Goal: Task Accomplishment & Management: Use online tool/utility

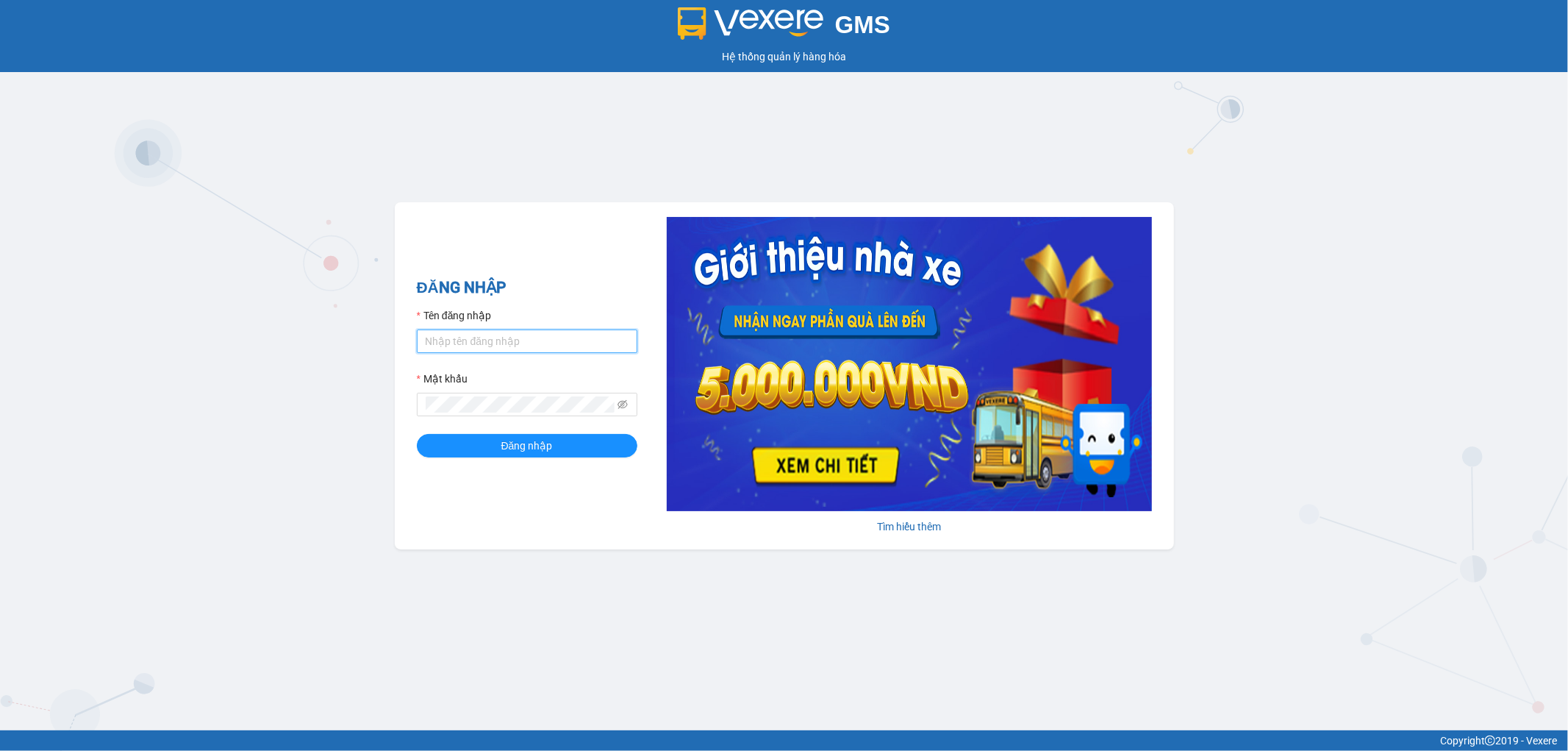
click at [556, 345] on input "Tên đăng nhập" at bounding box center [527, 341] width 220 height 23
type input "thinhdl.bmtai"
click at [545, 394] on span at bounding box center [527, 405] width 220 height 23
click at [417, 434] on button "Đăng nhập" at bounding box center [527, 446] width 220 height 23
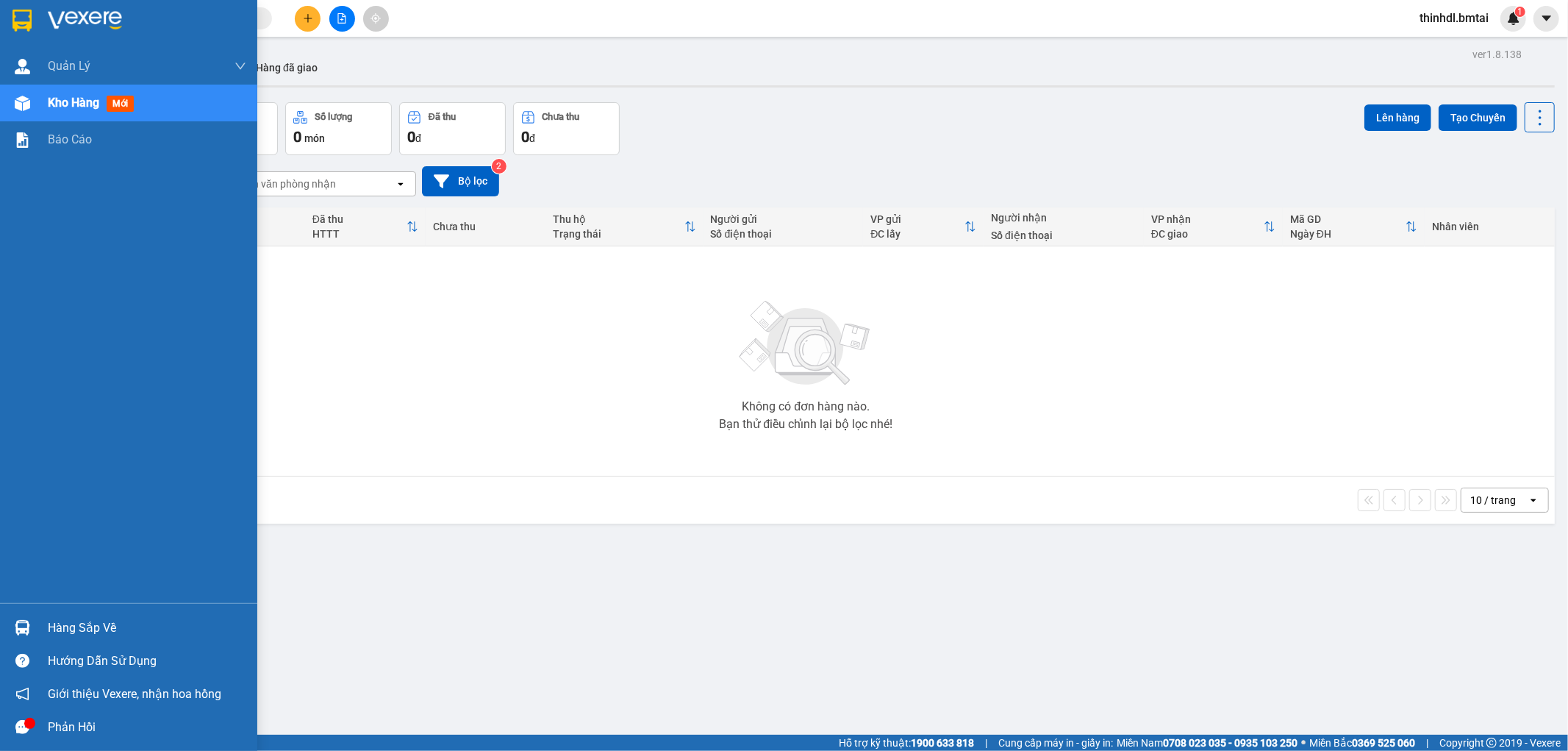
click at [56, 627] on div "Hàng sắp về" at bounding box center [147, 628] width 199 height 22
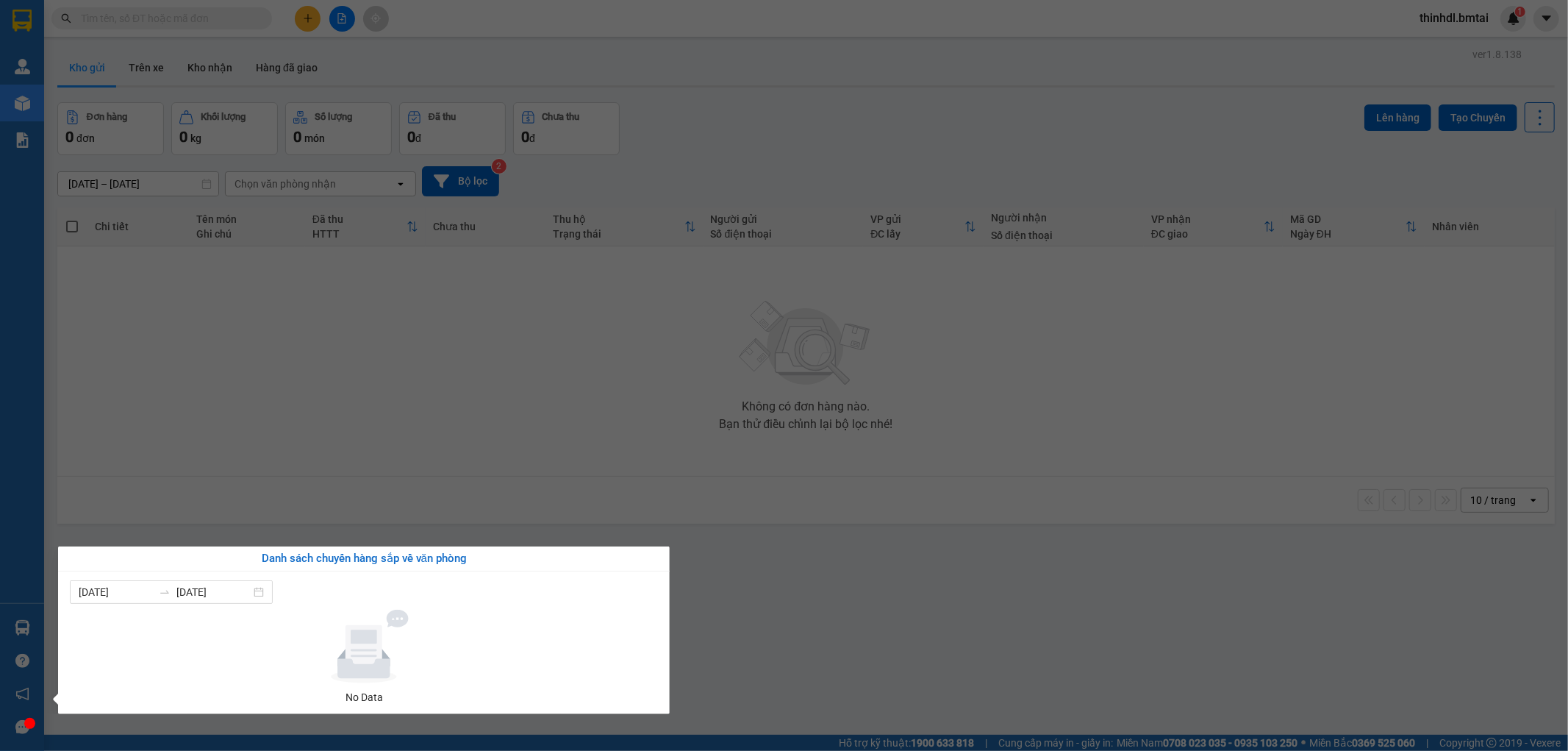
click at [224, 490] on section "Kết quả tìm kiếm ( 0 ) Bộ lọc No Data thinhdl.bmtai 1 Quản Lý Quản lý khách hàn…" at bounding box center [784, 376] width 1568 height 751
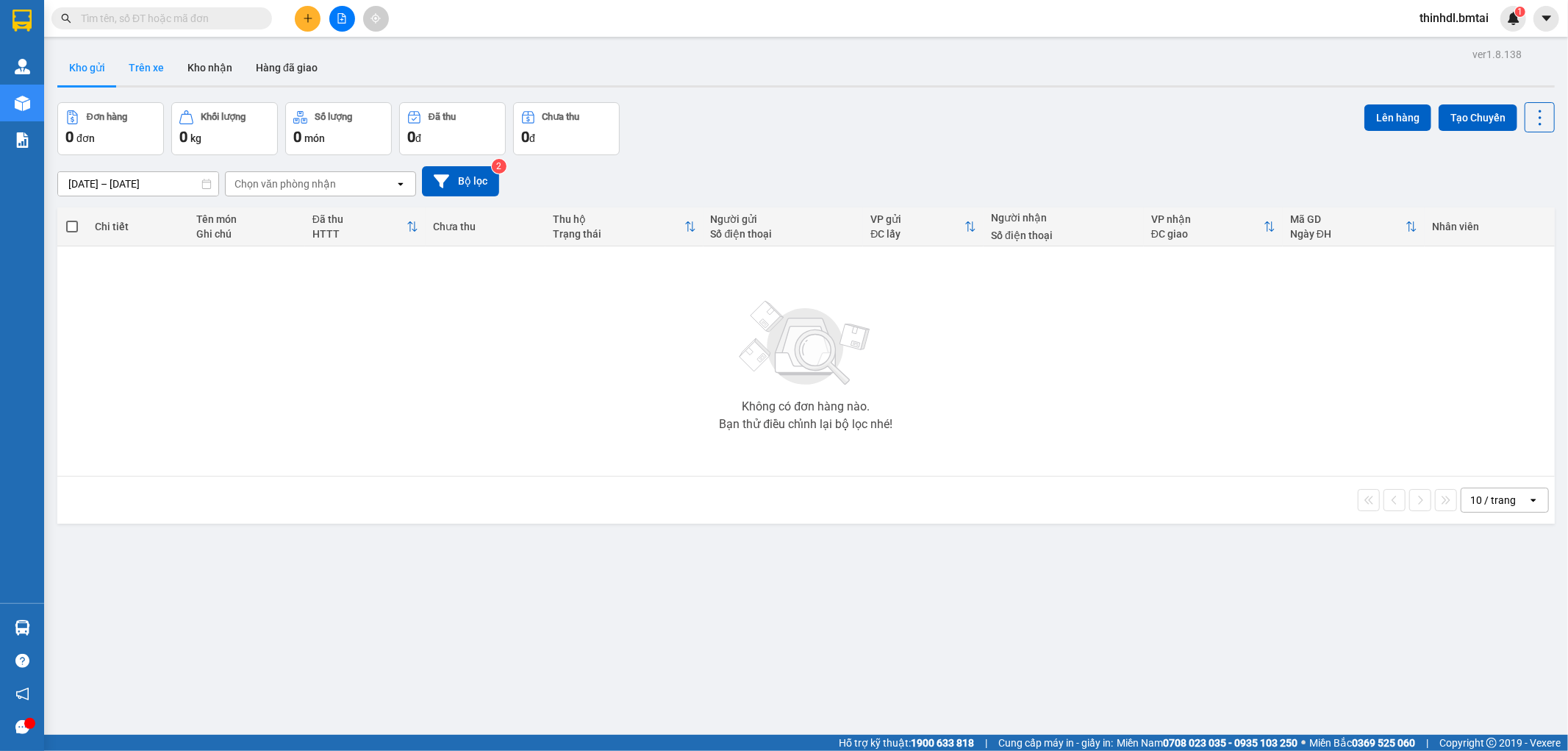
click at [158, 62] on button "Trên xe" at bounding box center [146, 68] width 59 height 35
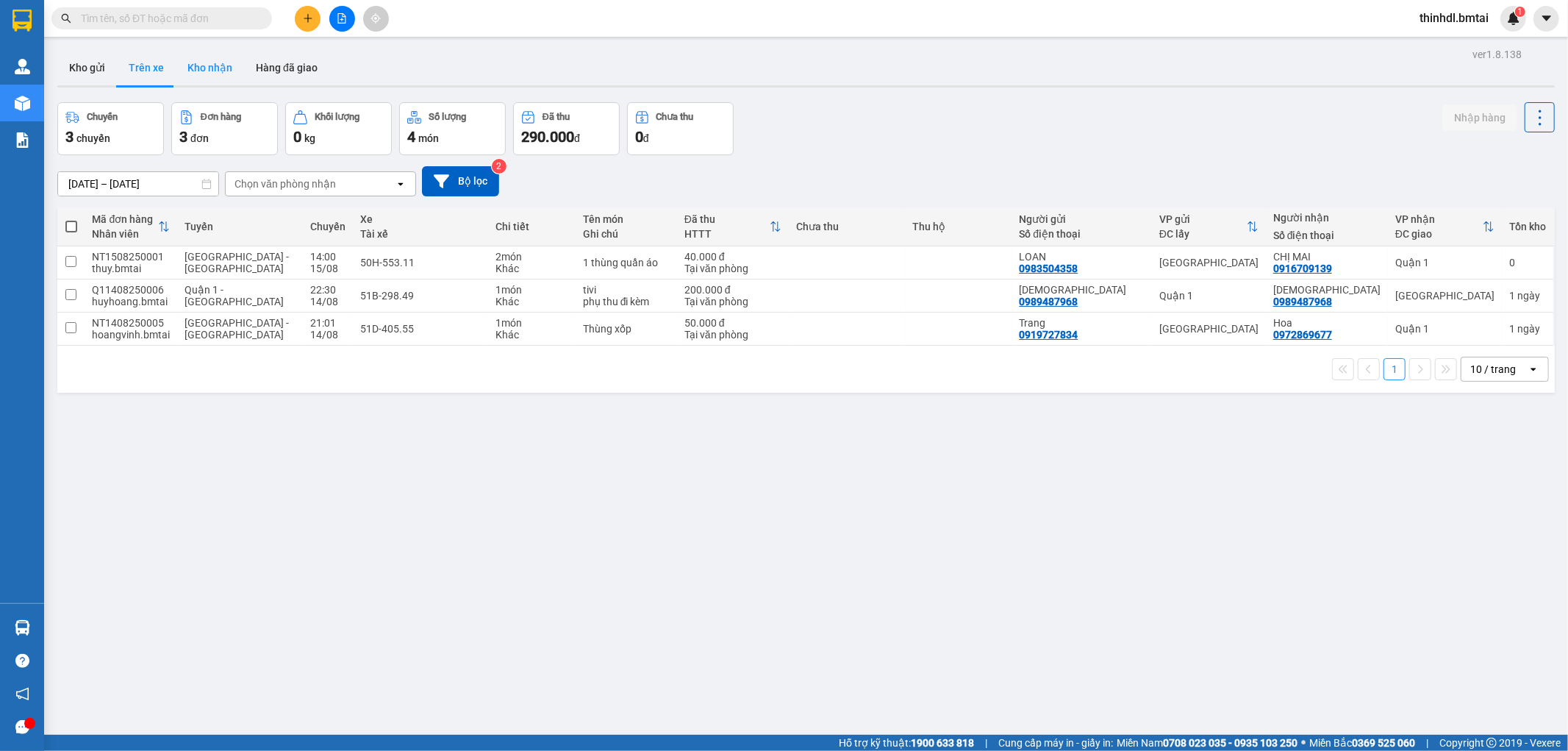
click at [208, 72] on button "Kho nhận" at bounding box center [210, 68] width 68 height 35
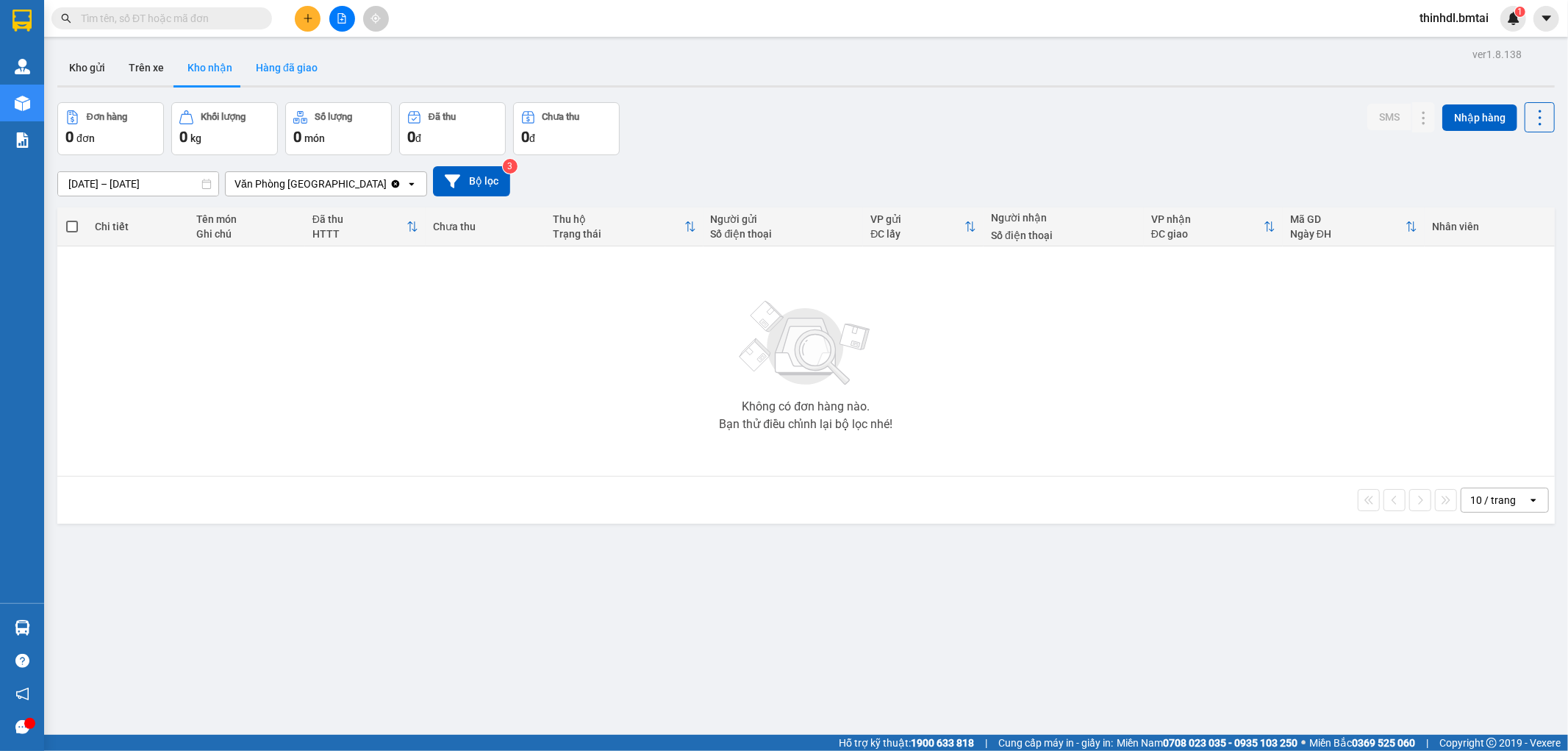
click at [254, 69] on button "Hàng đã giao" at bounding box center [287, 68] width 85 height 35
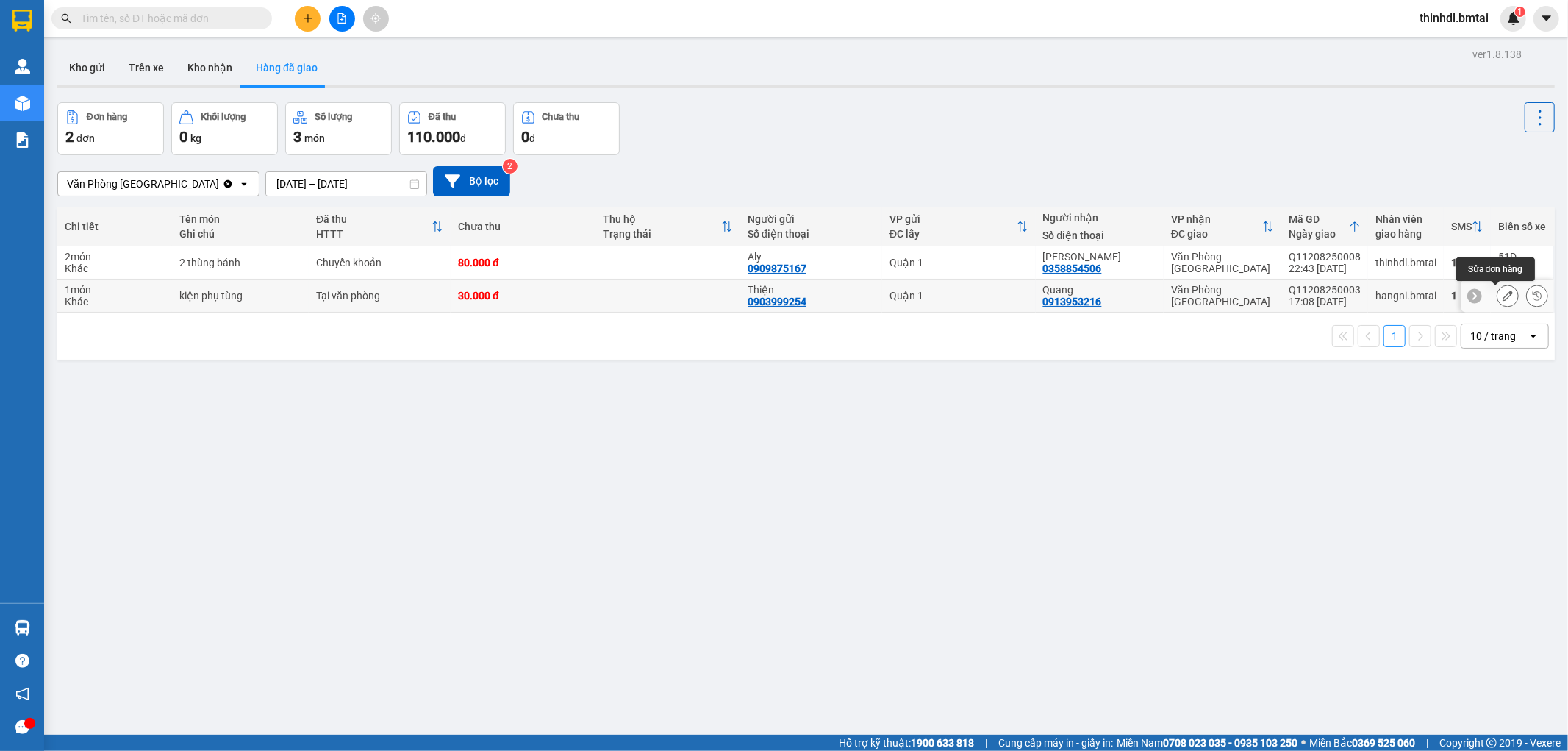
click at [1503, 298] on icon at bounding box center [1508, 295] width 10 height 10
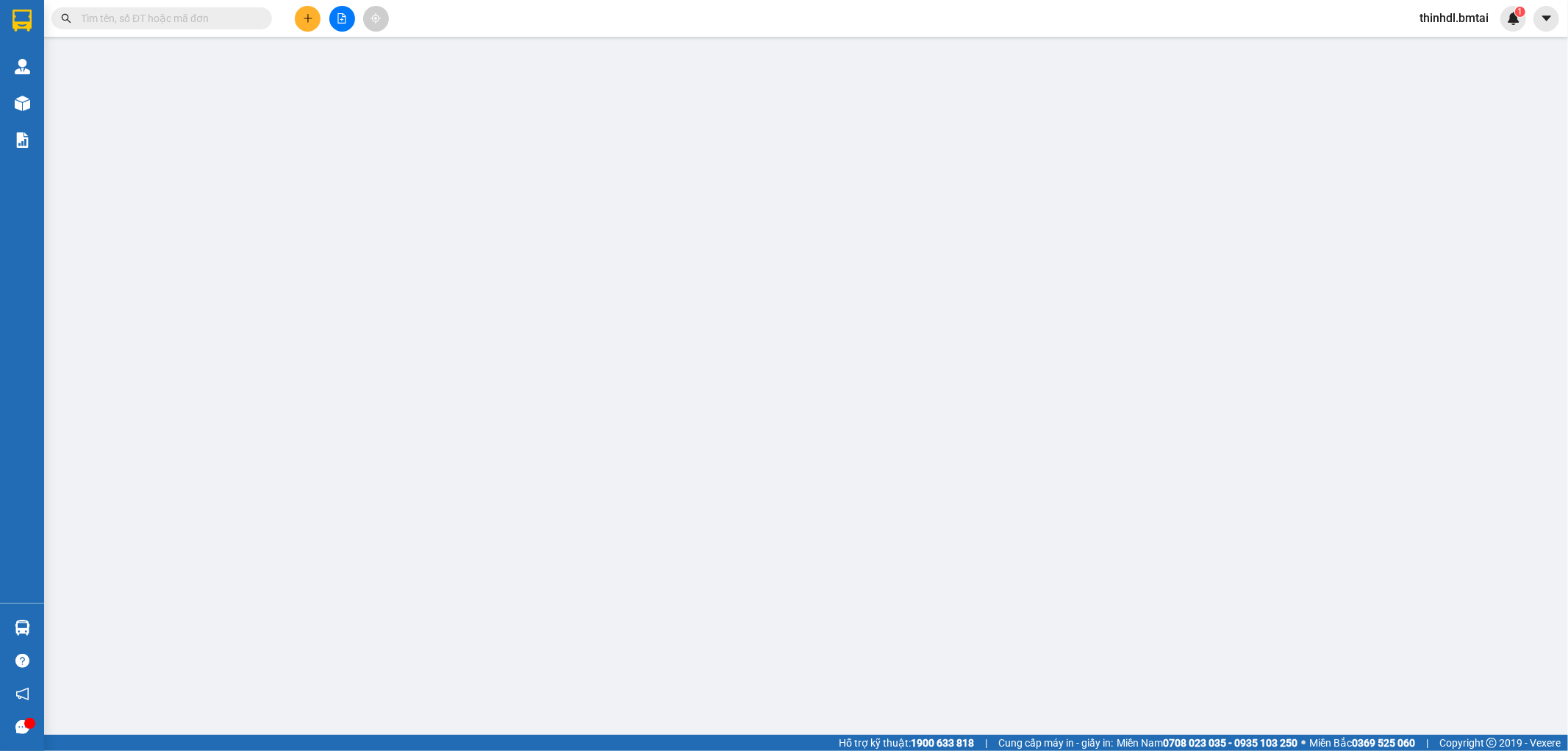
type input "0903999254"
type input "Thiện"
type input "0913953216"
type input "Quang"
type input "30.000"
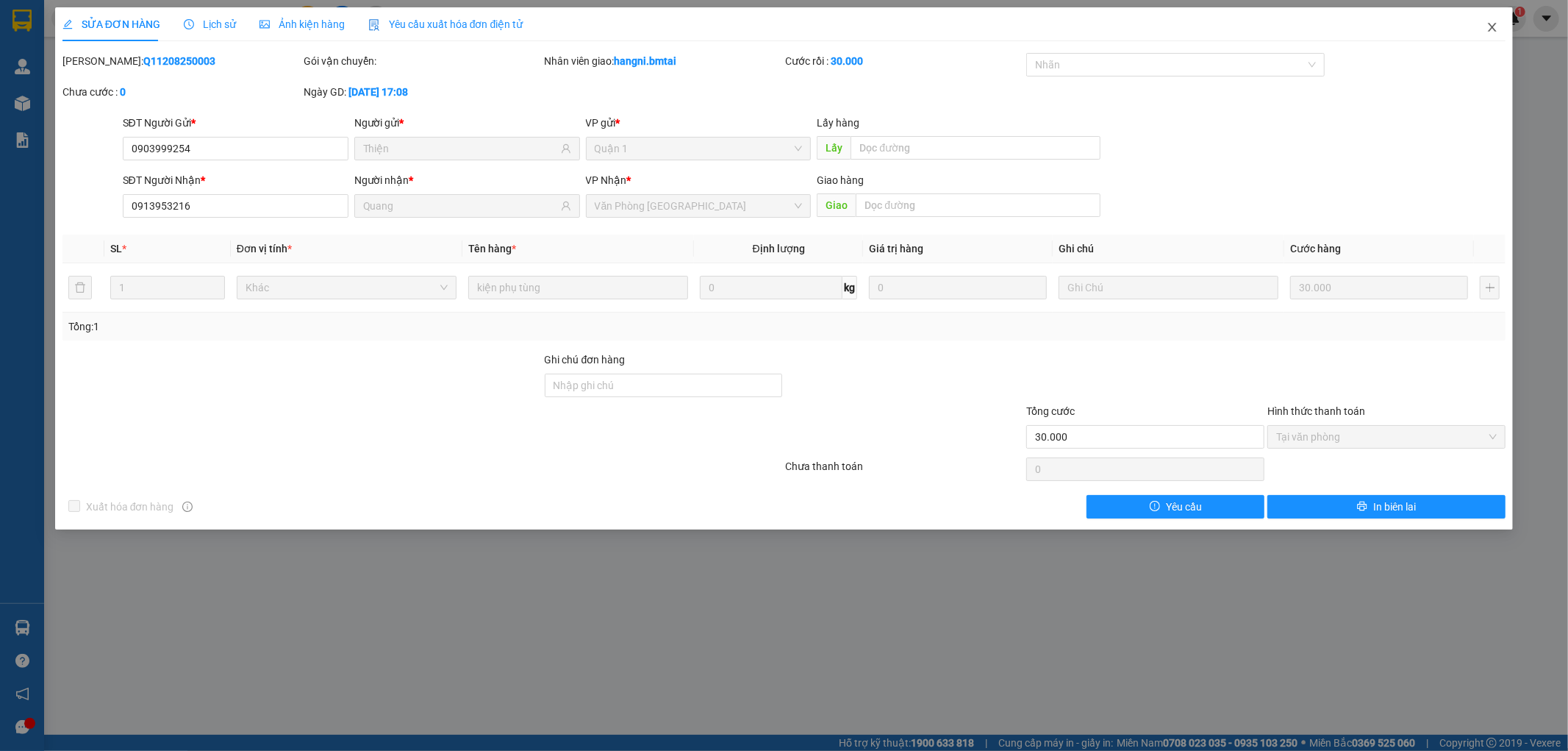
click at [1495, 20] on span "Close" at bounding box center [1492, 28] width 41 height 41
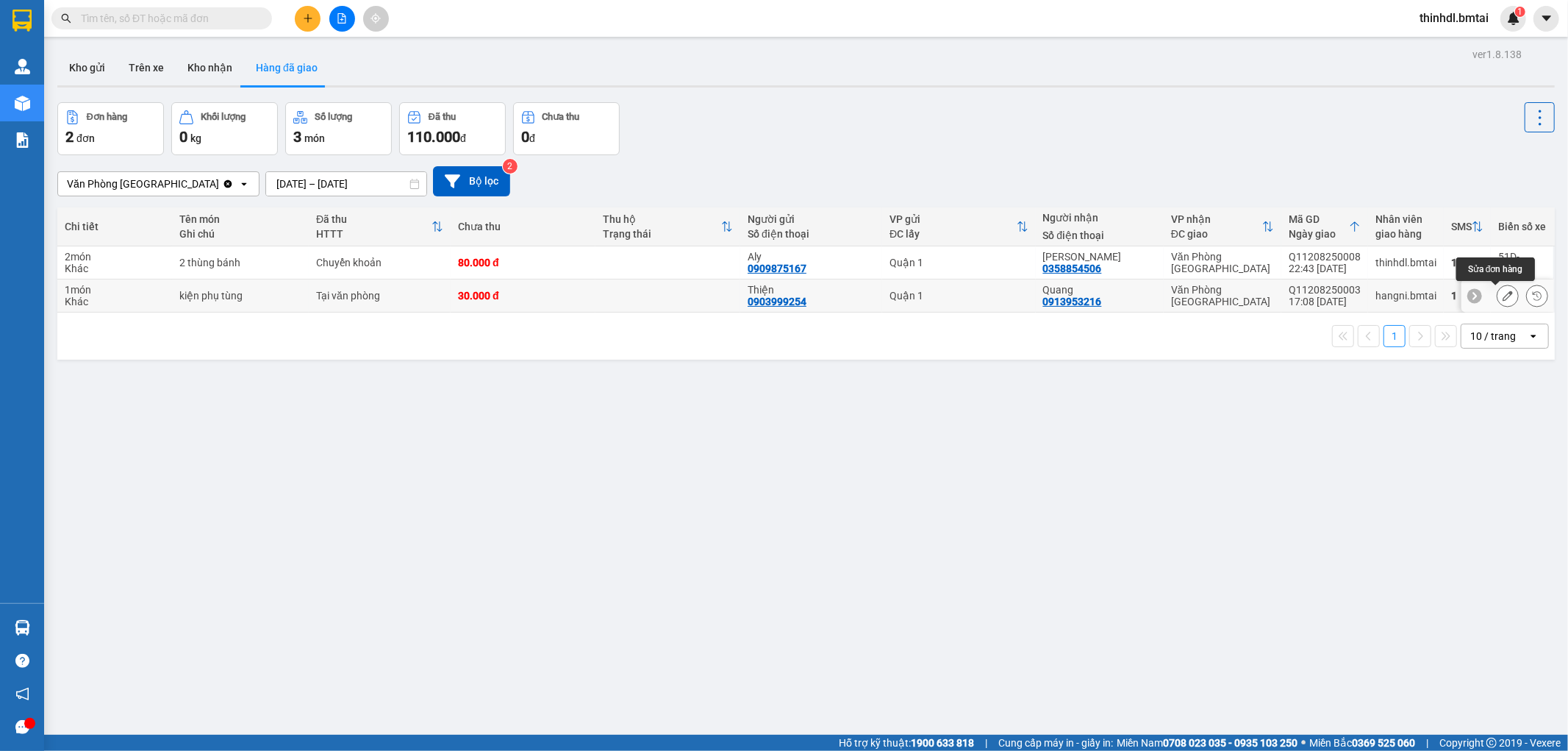
click at [1503, 300] on icon at bounding box center [1508, 295] width 10 height 10
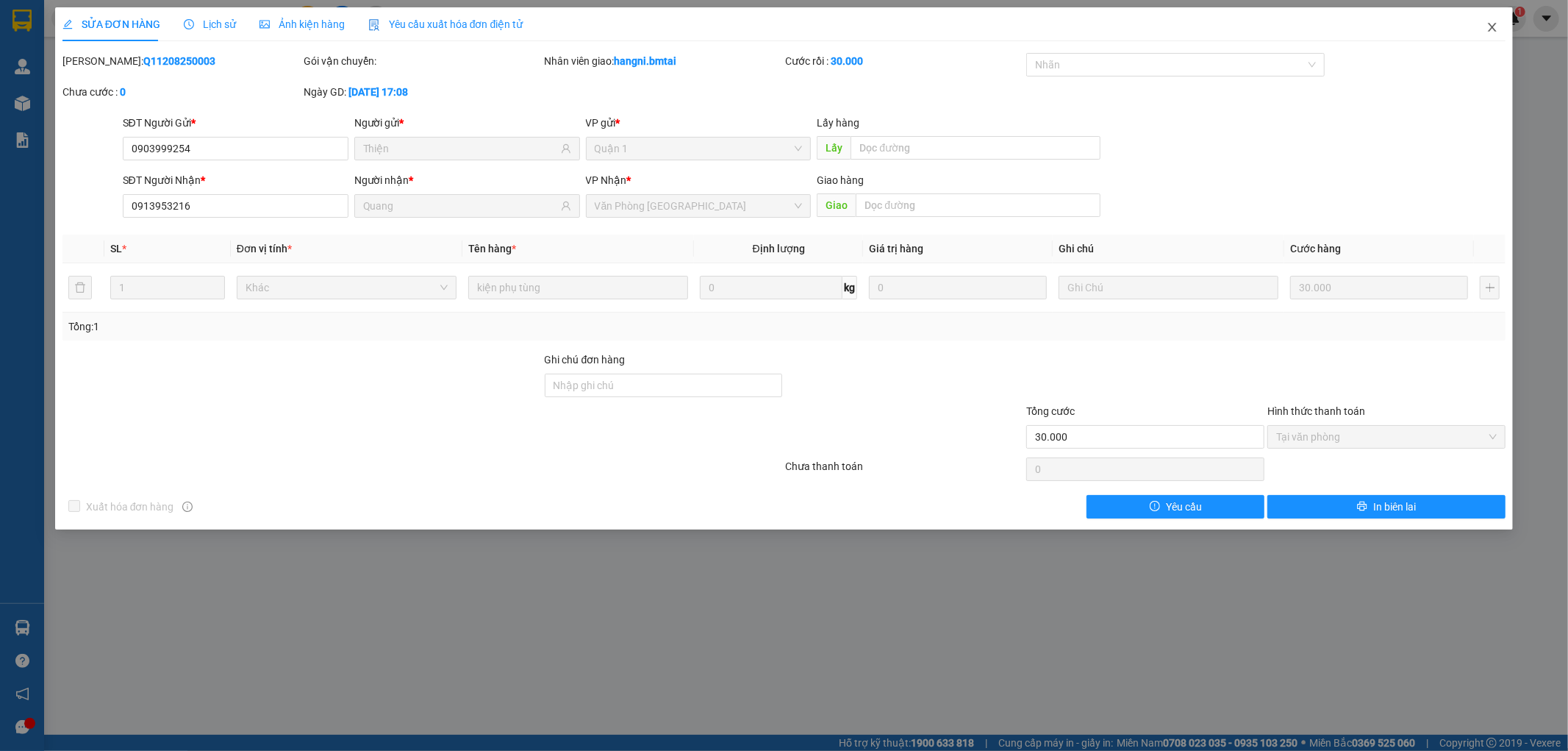
click at [1487, 29] on icon "close" at bounding box center [1492, 28] width 12 height 12
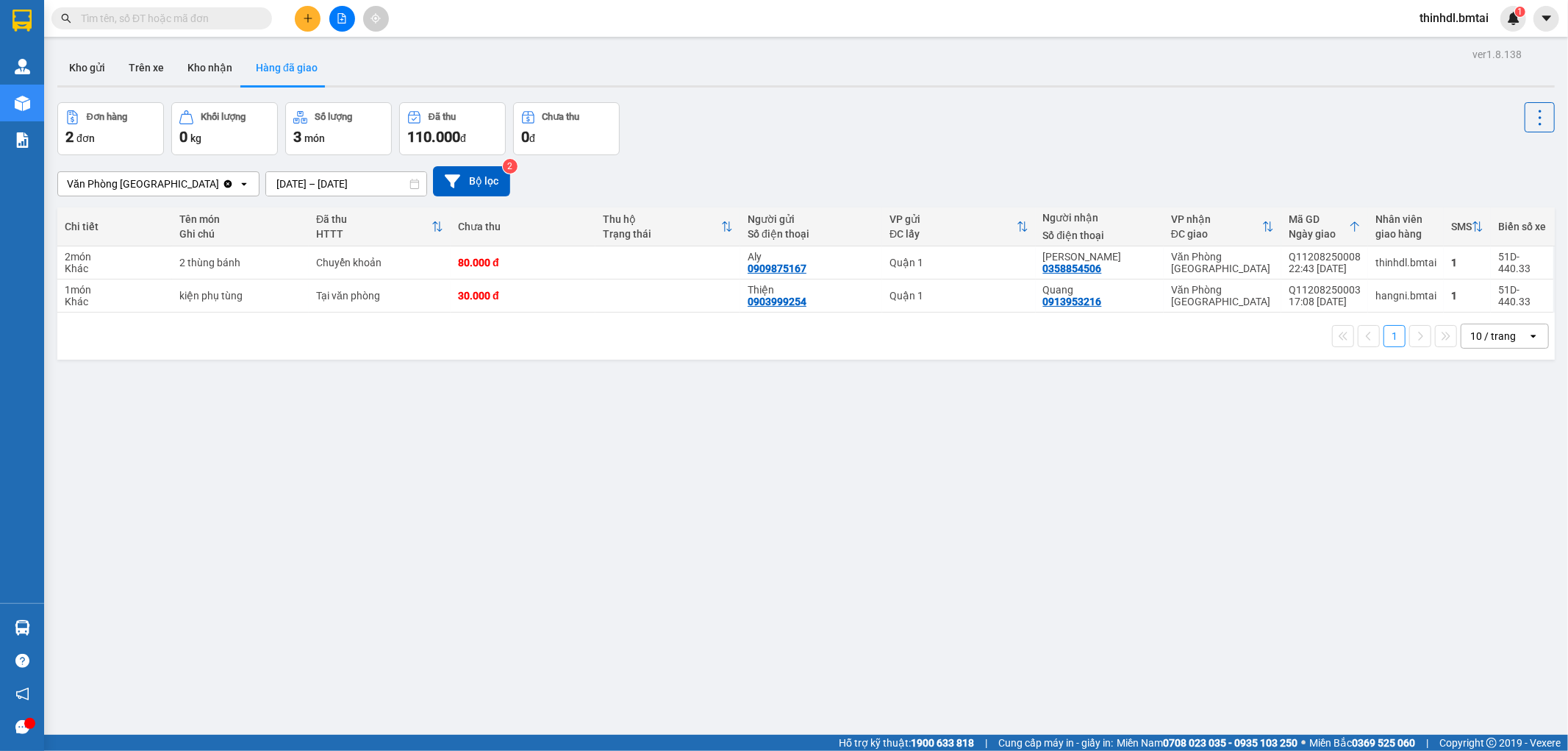
click at [125, 129] on div "2 đơn" at bounding box center [110, 137] width 90 height 21
click at [188, 68] on button "Kho nhận" at bounding box center [210, 68] width 68 height 35
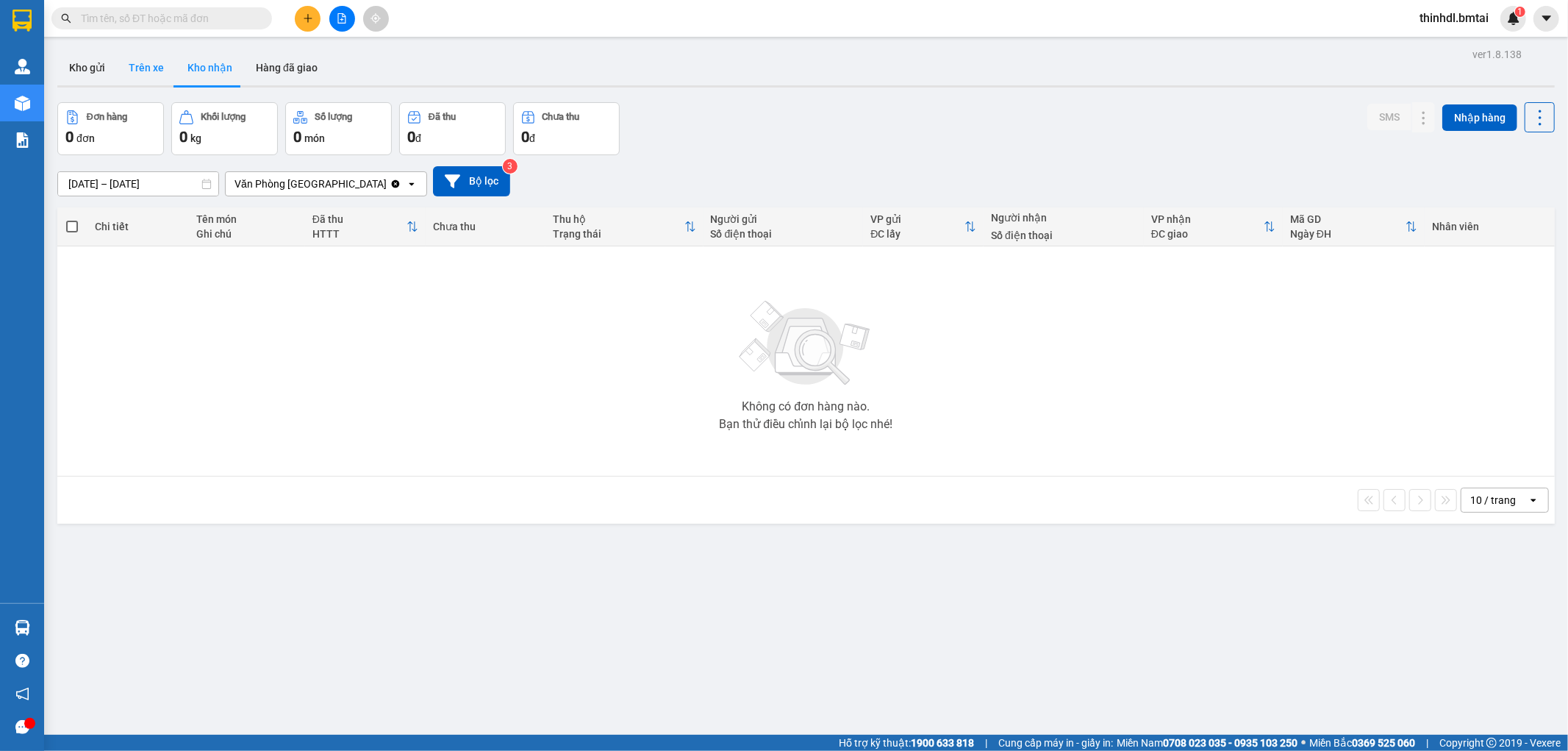
click at [135, 70] on button "Trên xe" at bounding box center [146, 68] width 59 height 35
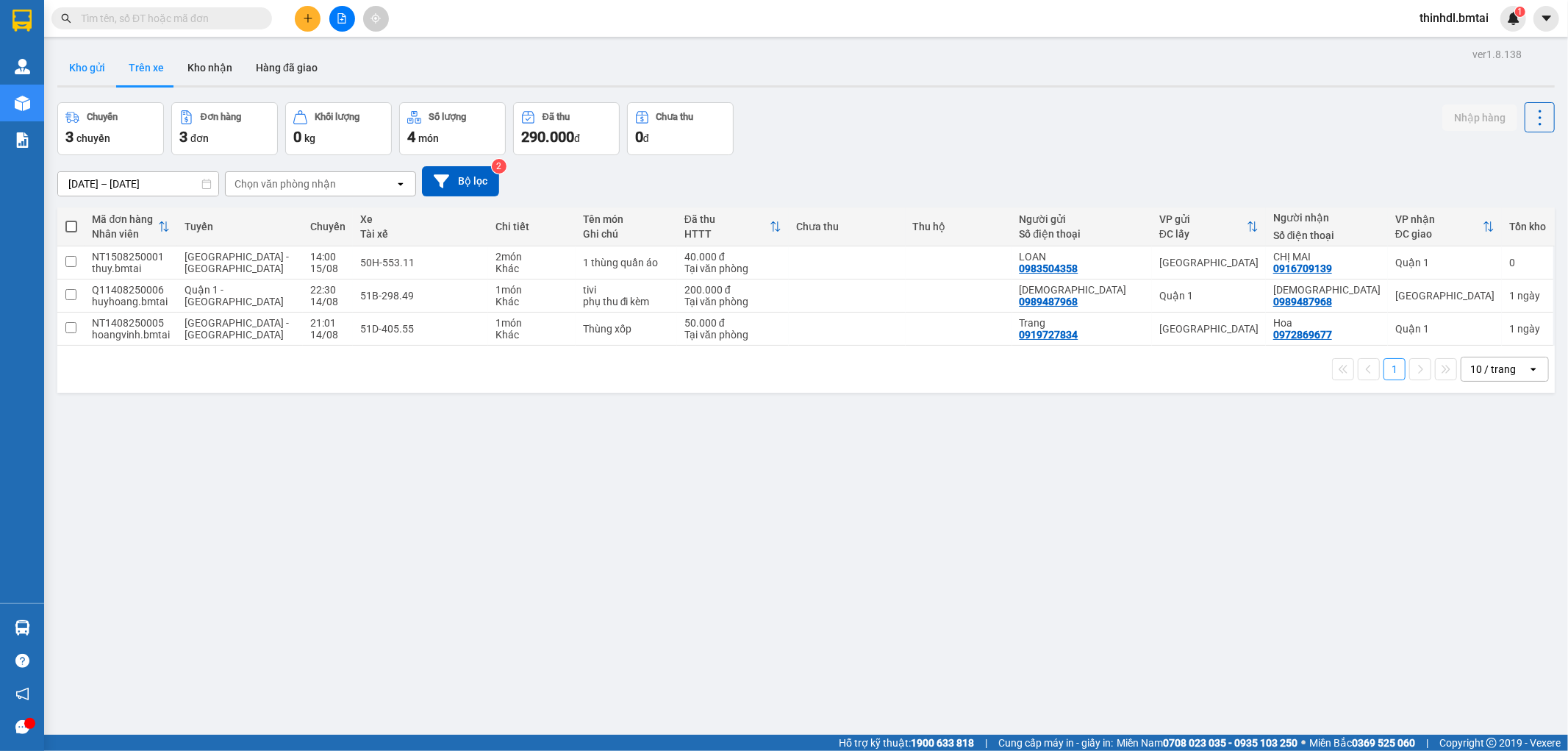
click at [92, 75] on button "Kho gửi" at bounding box center [87, 68] width 59 height 35
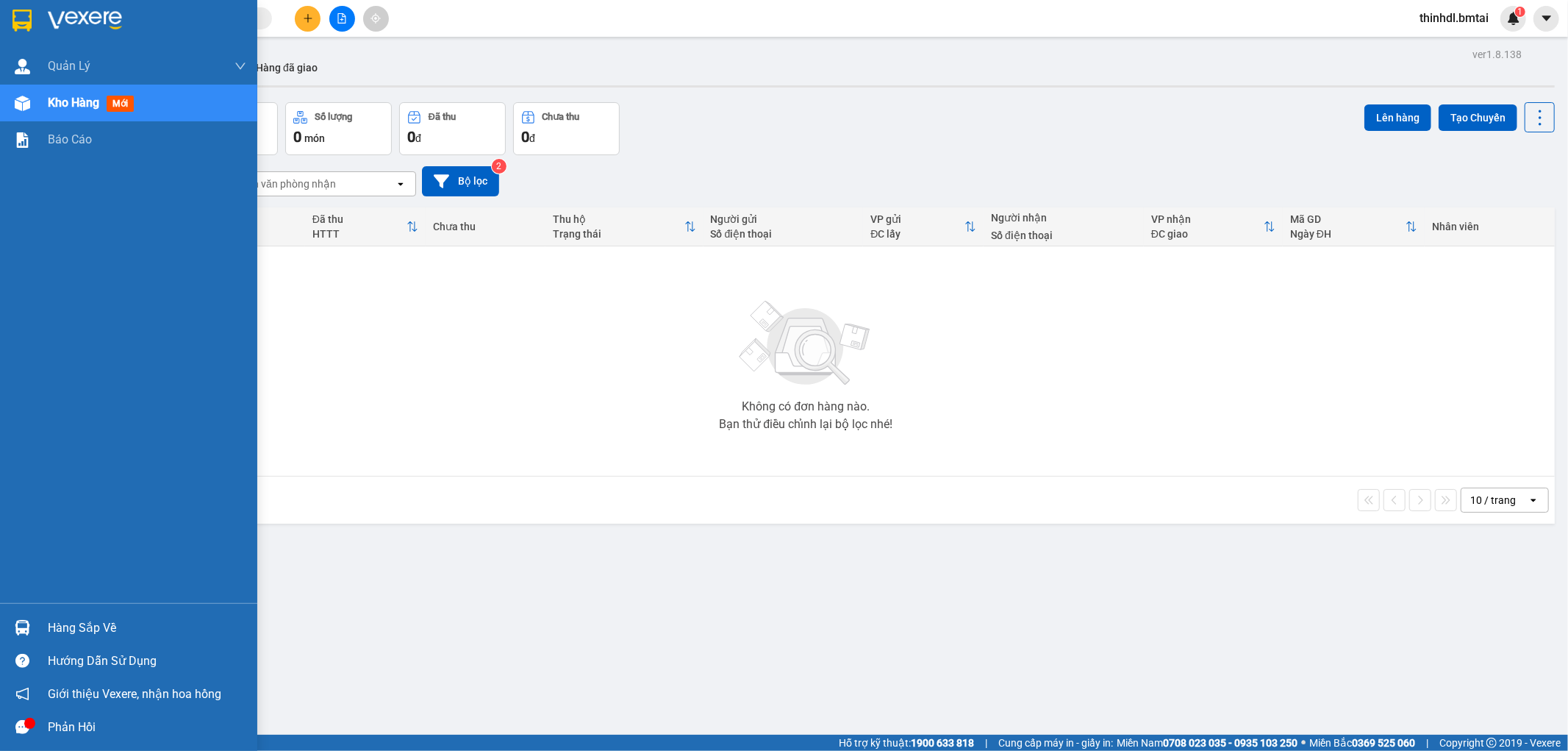
click at [48, 625] on div "Hàng sắp về" at bounding box center [147, 628] width 199 height 22
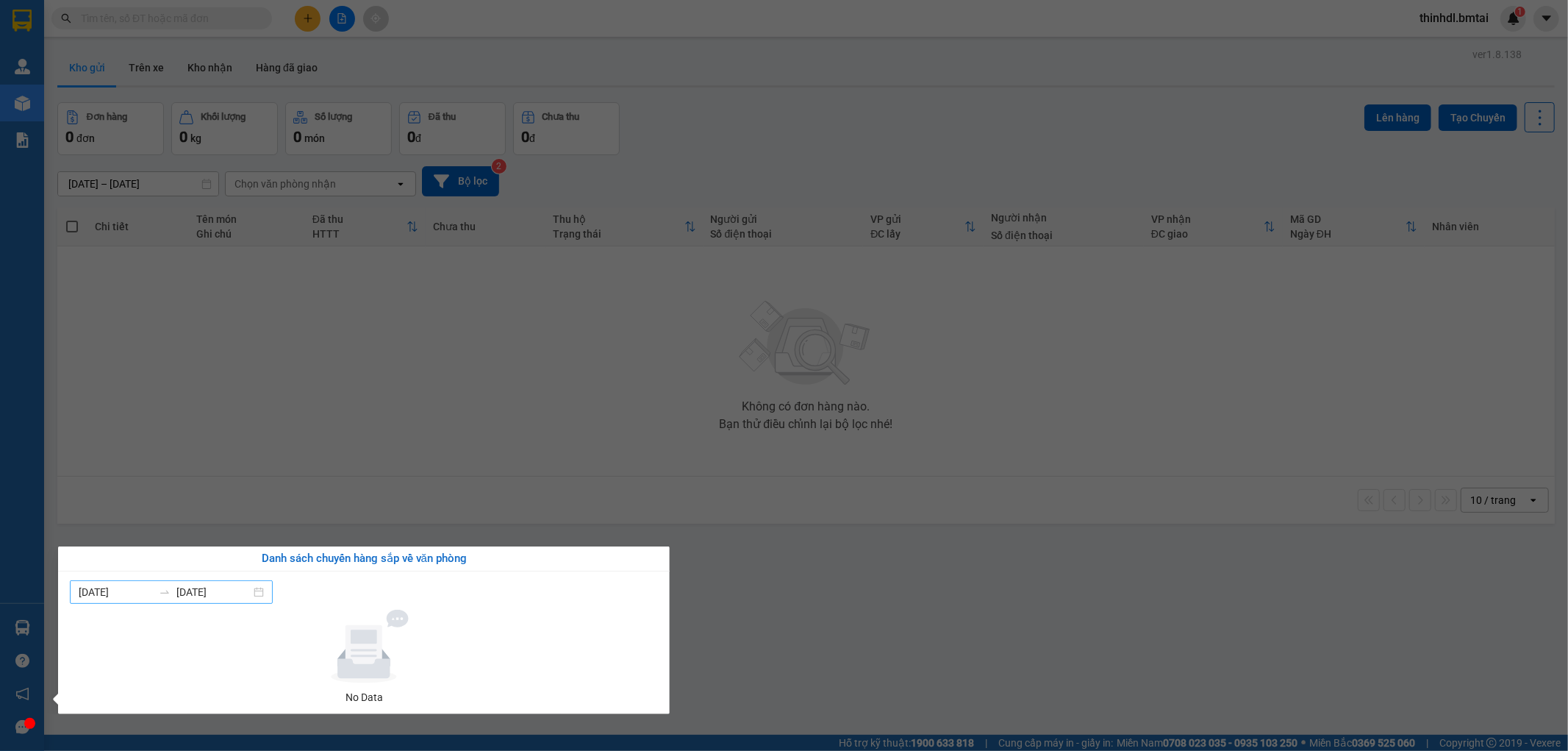
click at [118, 600] on div "09/08/2025 15/08/2025" at bounding box center [171, 592] width 203 height 23
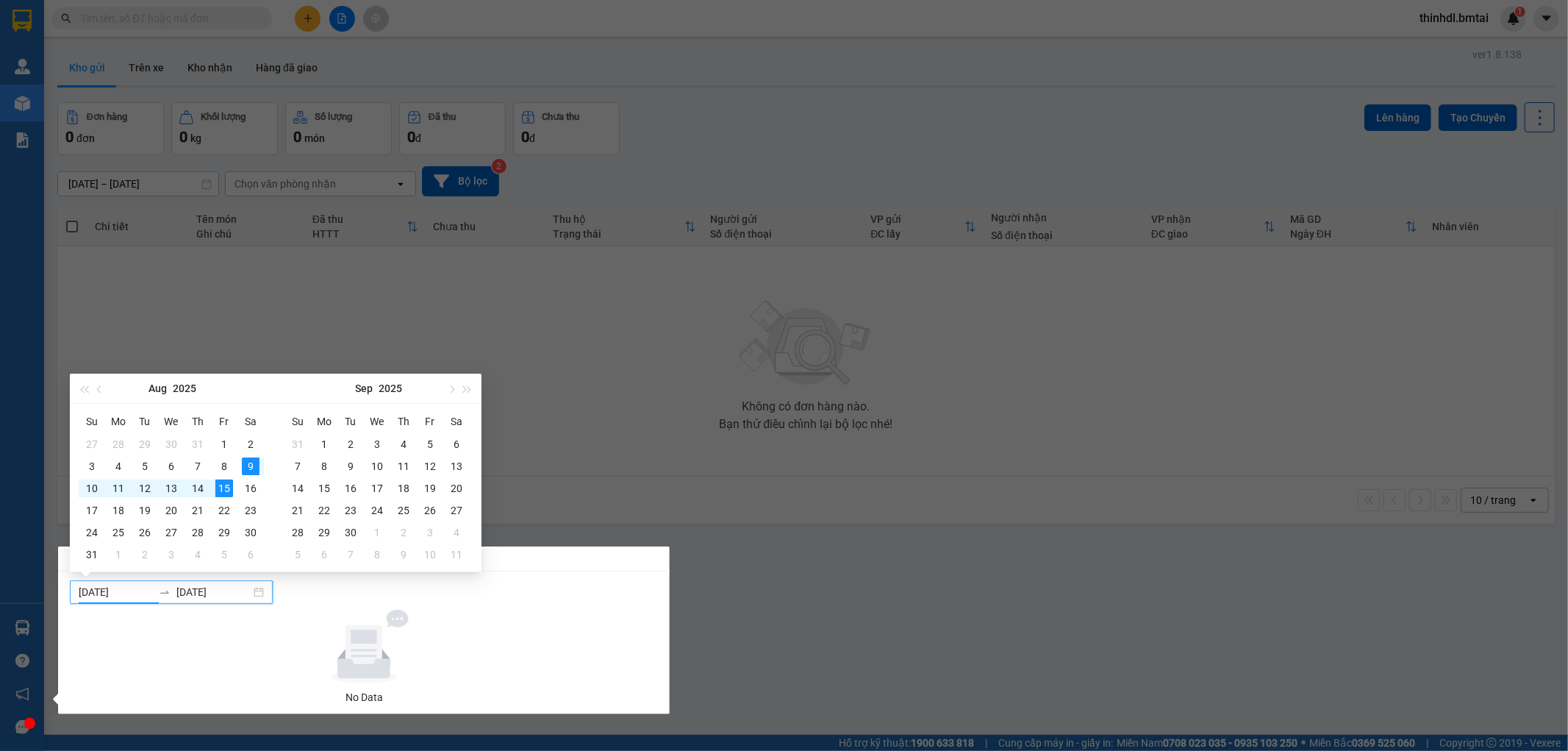
click at [141, 592] on input "09/08/2025" at bounding box center [115, 592] width 74 height 16
type input "09/08/2025"
click at [246, 466] on div "9" at bounding box center [250, 466] width 18 height 18
type input "15/08/2025"
click at [224, 495] on div "15" at bounding box center [224, 488] width 18 height 18
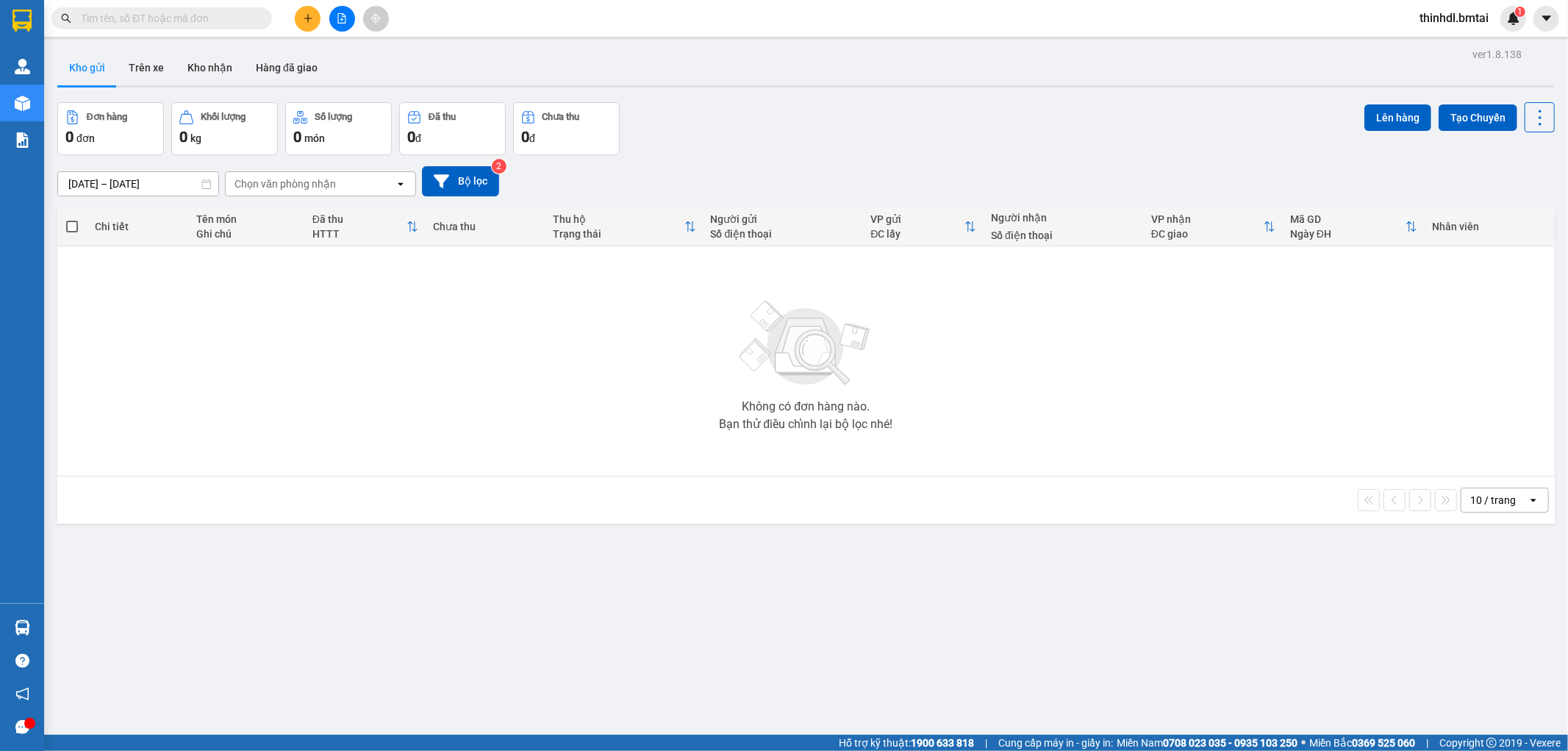
click at [620, 491] on section "Kết quả tìm kiếm ( 0 ) Bộ lọc No Data thinhdl.bmtai 1 Quản Lý Quản lý khách hàn…" at bounding box center [784, 376] width 1568 height 751
click at [311, 28] on button at bounding box center [307, 18] width 26 height 26
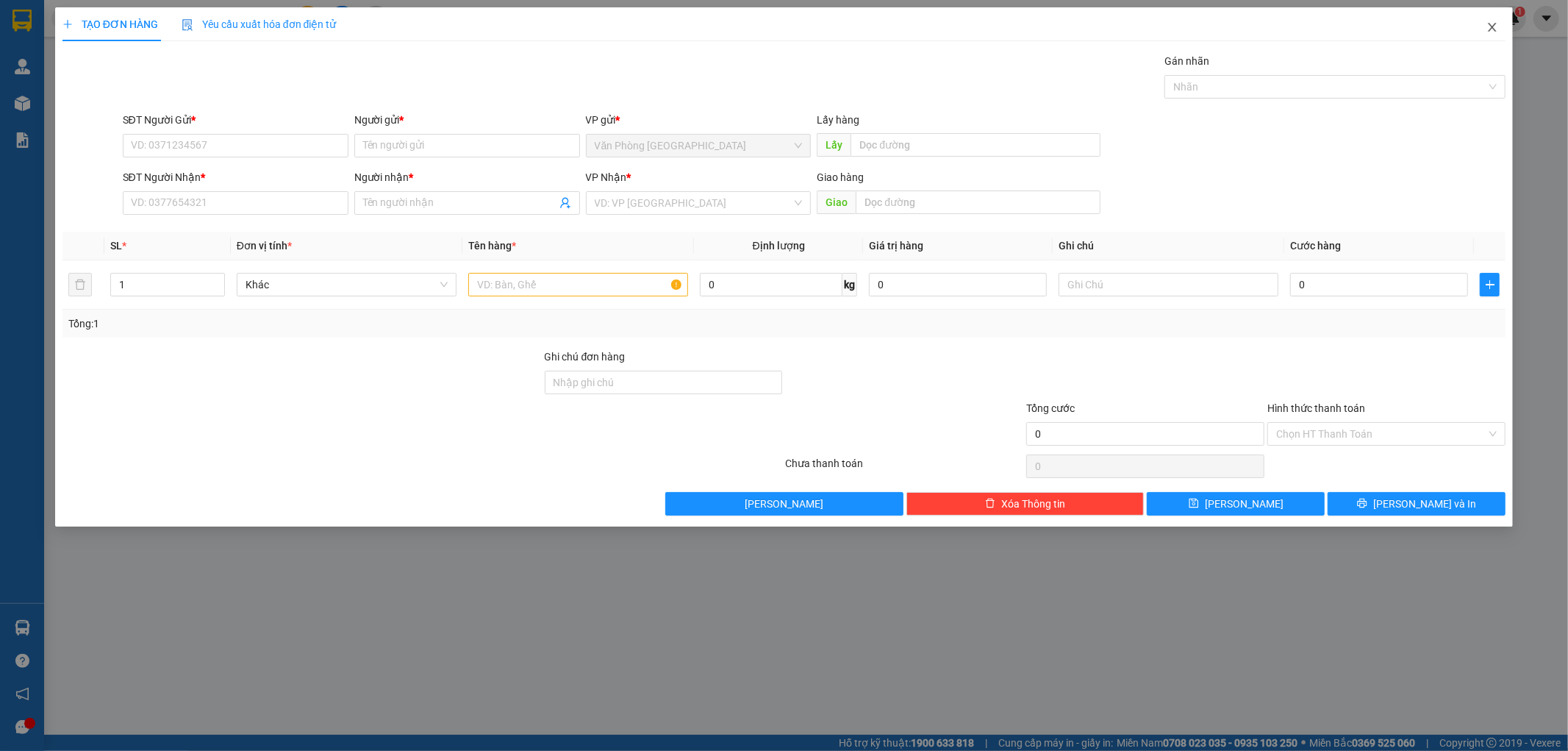
click at [1494, 32] on icon "close" at bounding box center [1492, 28] width 12 height 12
